Goal: Task Accomplishment & Management: Use online tool/utility

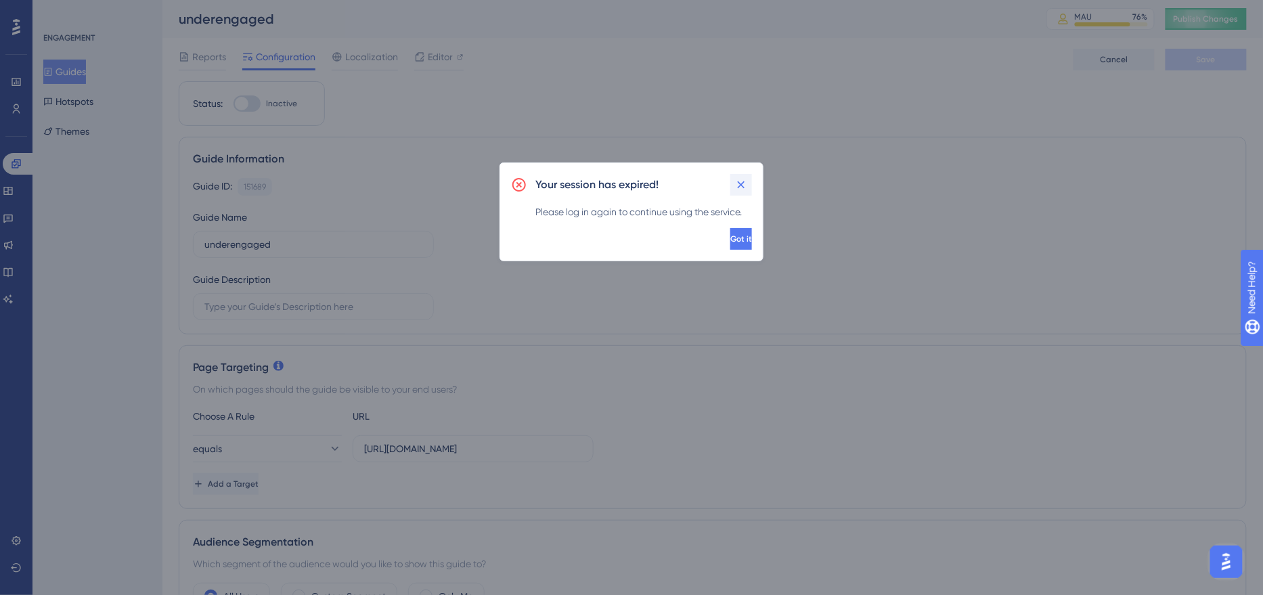
click at [743, 187] on icon at bounding box center [741, 185] width 14 height 14
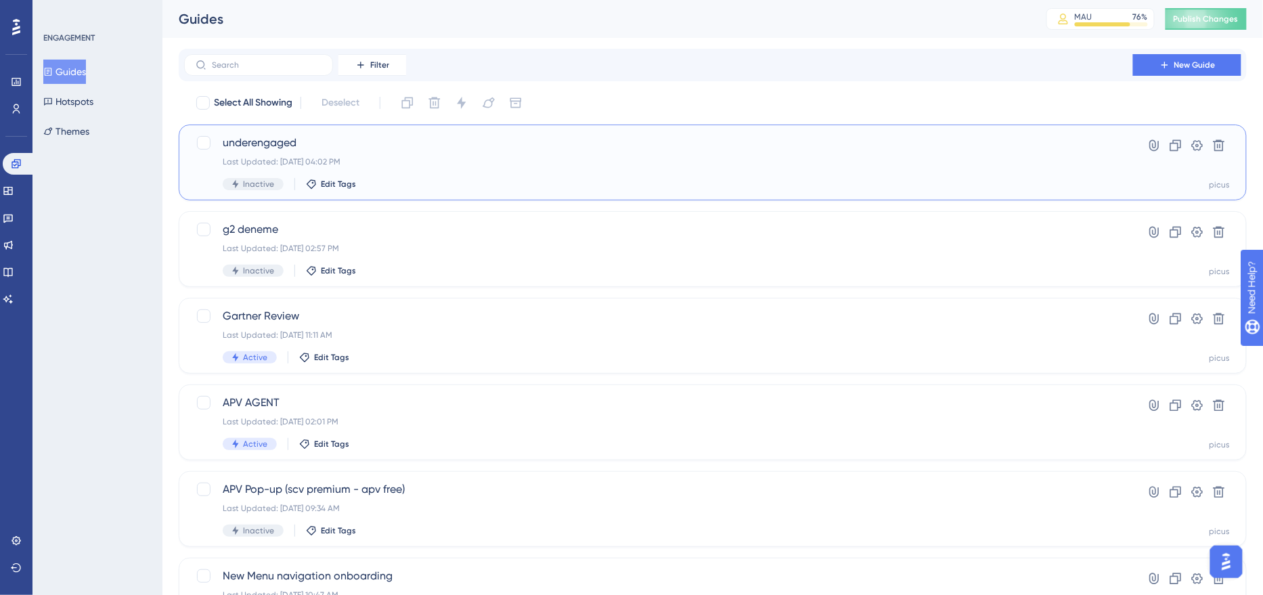
click at [400, 178] on div "Inactive Edit Tags" at bounding box center [659, 184] width 872 height 12
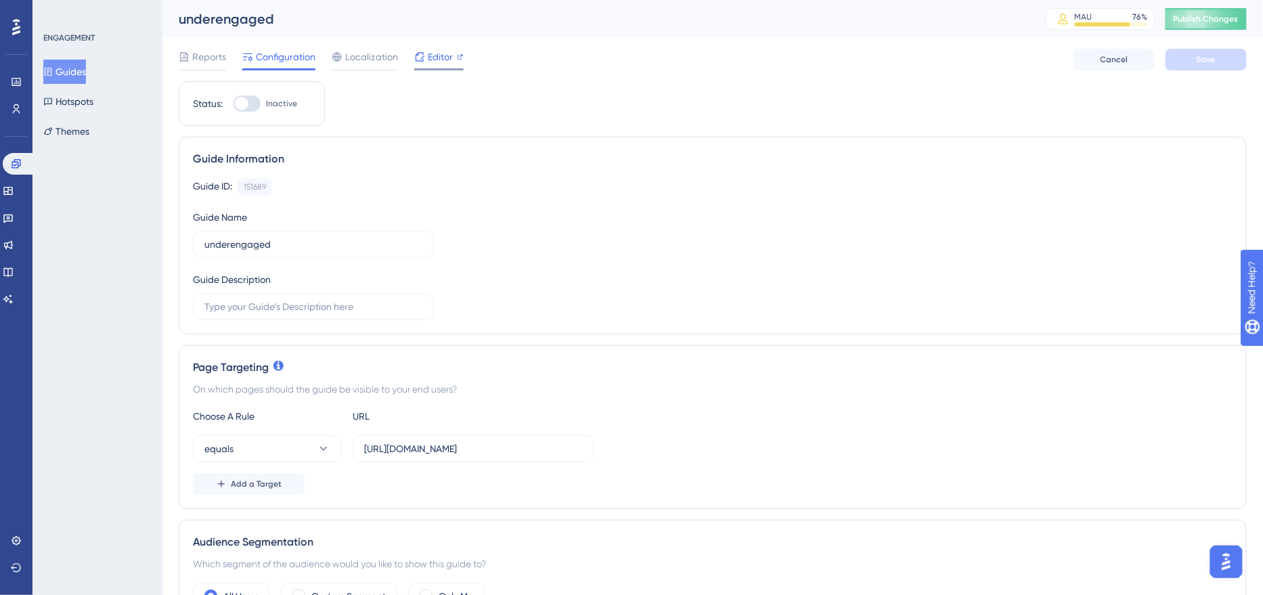
click at [443, 60] on span "Editor" at bounding box center [440, 57] width 25 height 16
